Goal: Check status: Check status

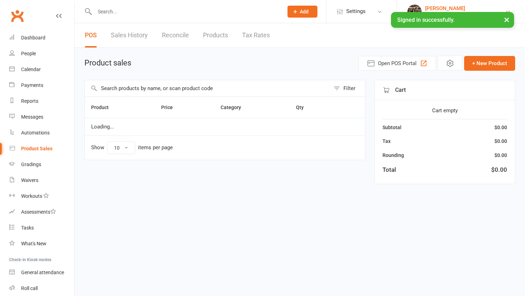
click at [438, 8] on div "Kendal Louis" at bounding box center [465, 8] width 80 height 6
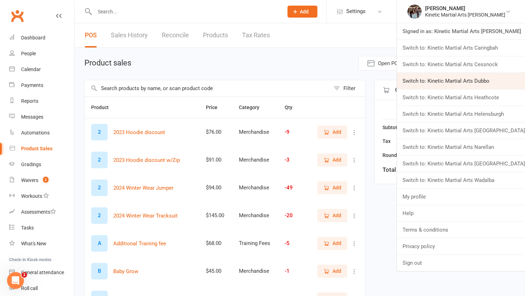
click at [449, 75] on link "Switch to: Kinetic Martial Arts Dubbo" at bounding box center [461, 81] width 128 height 16
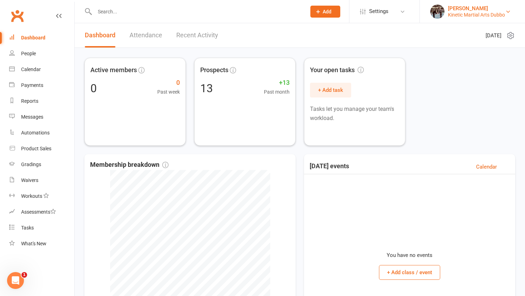
click at [487, 12] on div "Kinetic Martial Arts Dubbo" at bounding box center [476, 15] width 57 height 6
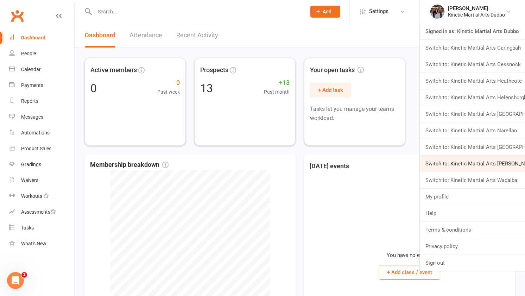
click at [479, 167] on link "Switch to: Kinetic Martial Arts Sutherland" at bounding box center [472, 164] width 105 height 16
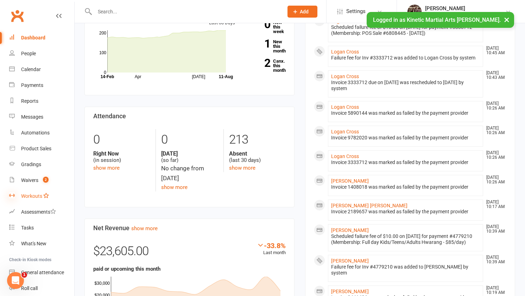
scroll to position [68, 0]
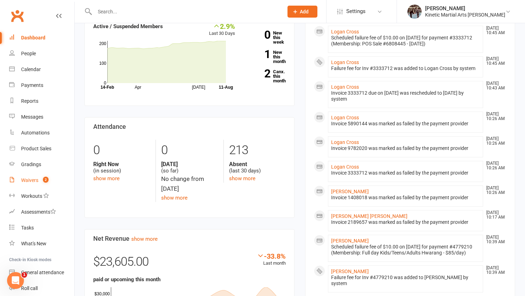
click at [43, 183] on count-badge "2" at bounding box center [43, 180] width 9 height 6
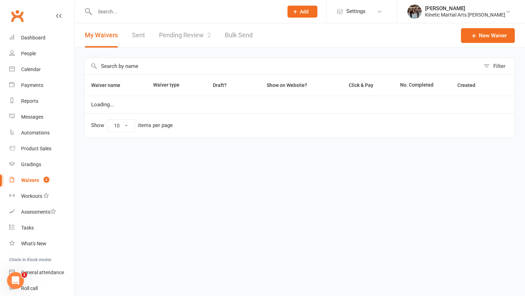
click at [182, 31] on link "Pending Review 2" at bounding box center [185, 35] width 52 height 24
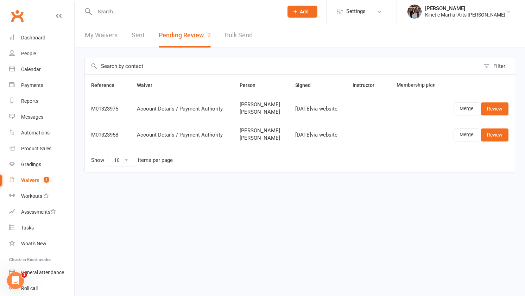
click at [136, 13] on input "text" at bounding box center [186, 12] width 186 height 10
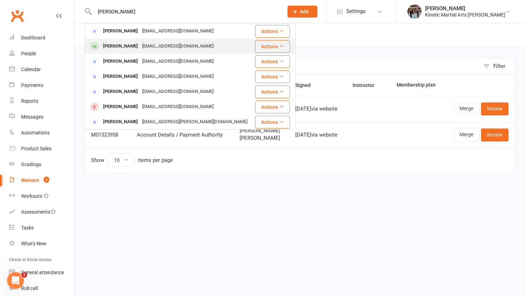
type input "[PERSON_NAME]"
click at [140, 43] on div "[PERSON_NAME]" at bounding box center [120, 46] width 39 height 10
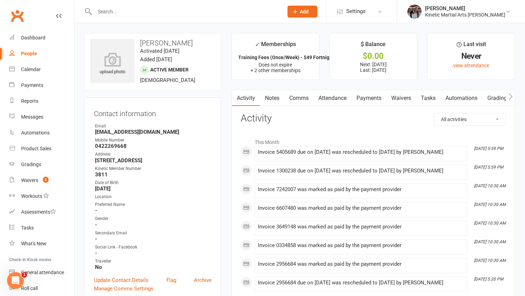
click at [361, 100] on link "Payments" at bounding box center [368, 98] width 35 height 16
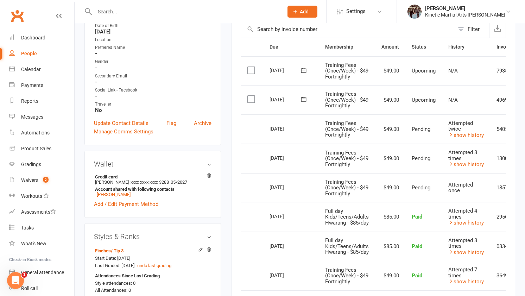
scroll to position [158, 0]
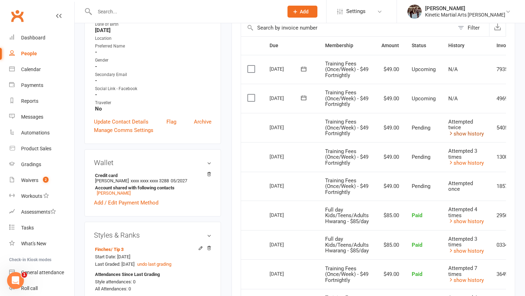
click at [466, 132] on link "show history" at bounding box center [466, 134] width 36 height 6
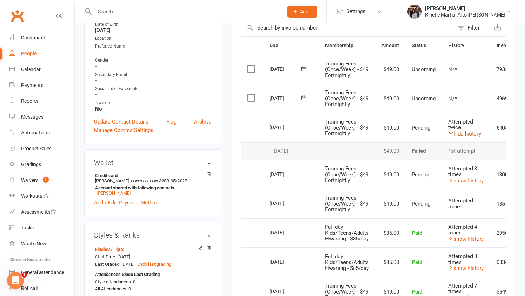
click at [465, 132] on link "hide history" at bounding box center [464, 134] width 33 height 6
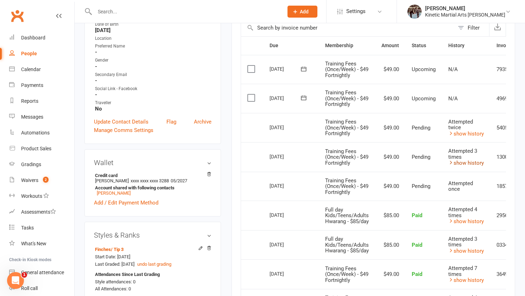
click at [469, 161] on link "show history" at bounding box center [466, 163] width 36 height 6
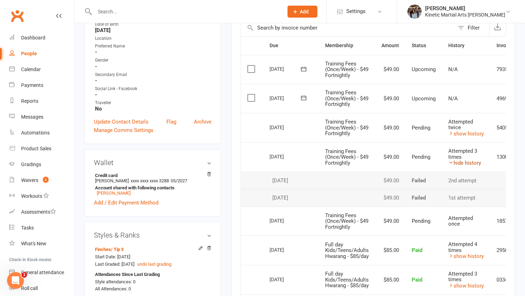
click at [469, 161] on link "hide history" at bounding box center [464, 163] width 33 height 6
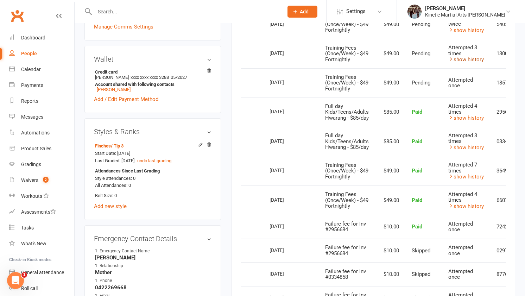
scroll to position [262, 0]
click at [465, 179] on link "show history" at bounding box center [466, 176] width 36 height 6
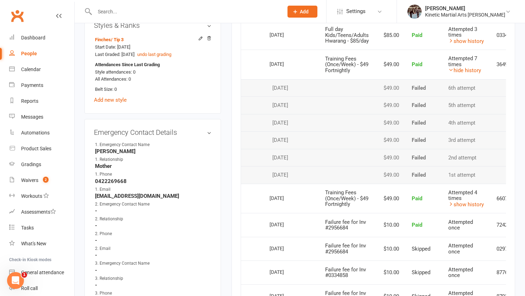
scroll to position [369, 0]
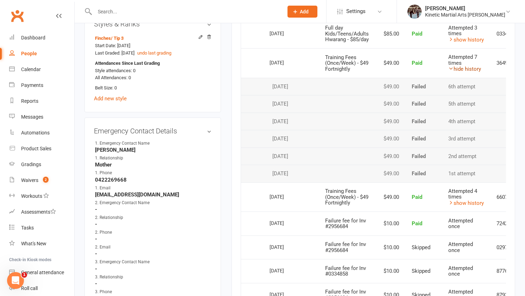
click at [476, 72] on link "hide history" at bounding box center [464, 69] width 33 height 6
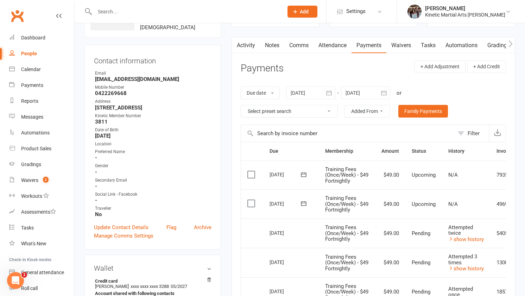
scroll to position [29, 0]
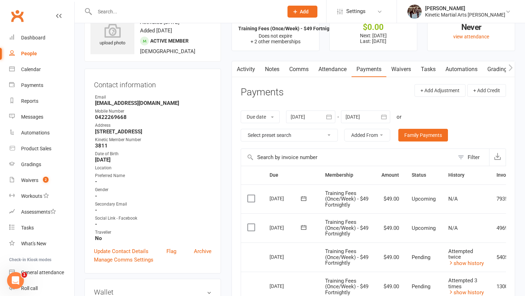
click at [329, 116] on icon "button" at bounding box center [328, 116] width 7 height 7
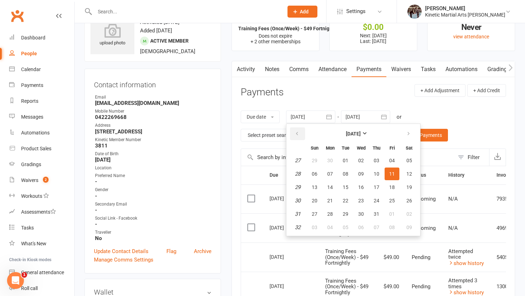
click at [299, 135] on icon "button" at bounding box center [296, 134] width 5 height 6
click at [329, 196] on button "17" at bounding box center [330, 200] width 15 height 13
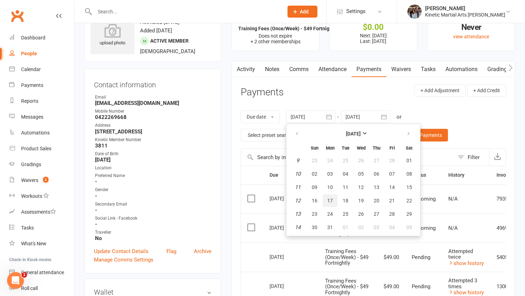
type input "[DATE]"
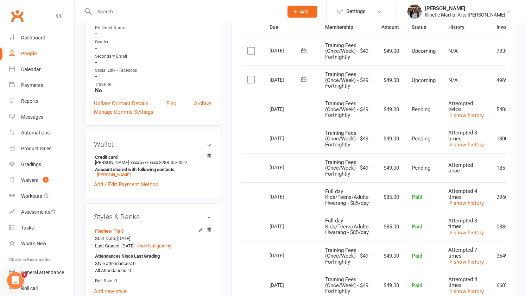
scroll to position [190, 0]
